Goal: Transaction & Acquisition: Download file/media

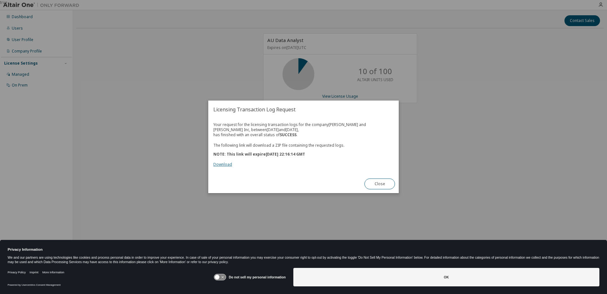
click at [227, 165] on link "Download" at bounding box center [222, 164] width 19 height 5
